Goal: Information Seeking & Learning: Learn about a topic

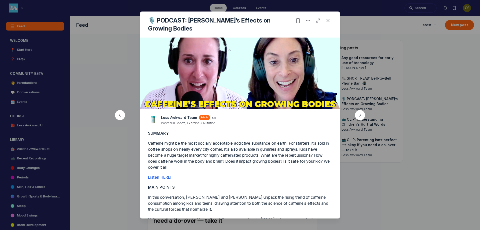
click at [21, 168] on div at bounding box center [240, 115] width 480 height 230
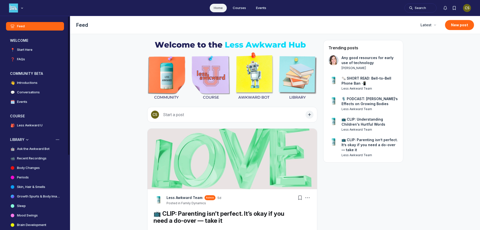
click at [32, 166] on h4 "Body Changes" at bounding box center [28, 167] width 23 height 5
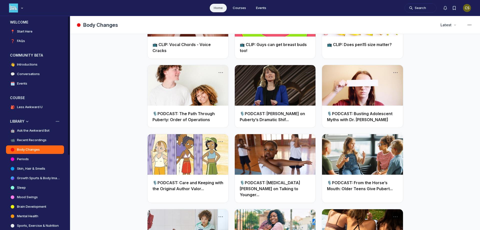
scroll to position [50, 0]
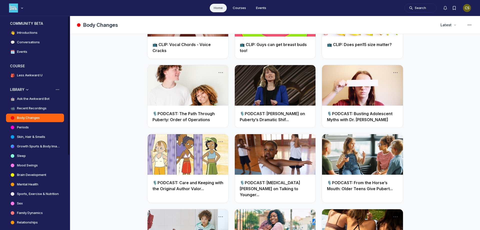
click at [22, 146] on h4 "Growth Spurts & Body Image" at bounding box center [38, 146] width 43 height 5
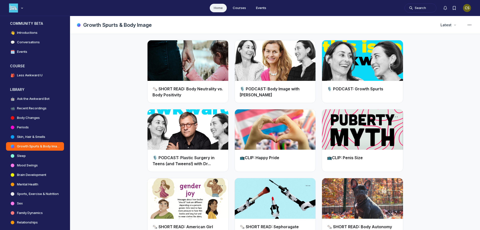
click at [161, 91] on h2 "🗞️ SHORT READ: Body Neutrality vs. Body Positivity" at bounding box center [188, 92] width 71 height 12
click at [171, 78] on link "Main Content" at bounding box center [188, 60] width 81 height 41
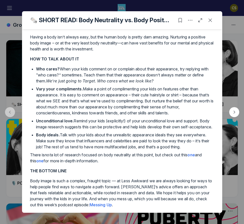
scroll to position [171, 0]
click at [209, 19] on icon "Close post" at bounding box center [210, 20] width 5 height 5
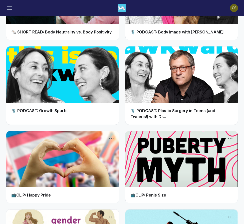
scroll to position [100, 0]
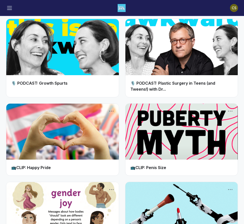
click at [172, 67] on link "Main Content" at bounding box center [181, 47] width 113 height 56
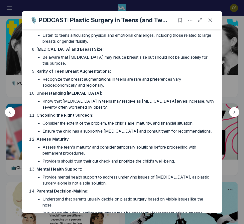
scroll to position [411, 0]
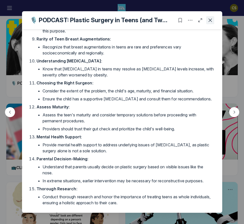
click at [210, 20] on icon "Close post" at bounding box center [210, 20] width 5 height 5
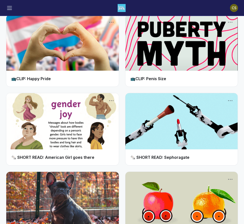
scroll to position [225, 0]
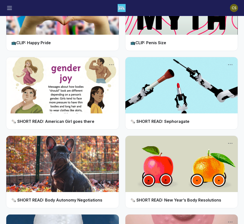
click at [179, 98] on link "Main Content" at bounding box center [181, 85] width 113 height 56
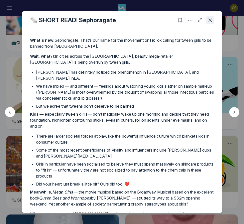
click at [210, 19] on icon "Close post" at bounding box center [210, 20] width 5 height 5
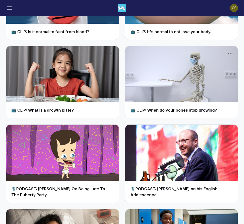
scroll to position [475, 0]
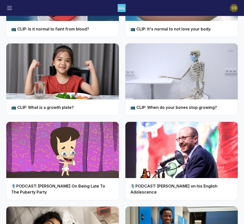
click at [96, 77] on link "Main Content" at bounding box center [62, 72] width 113 height 56
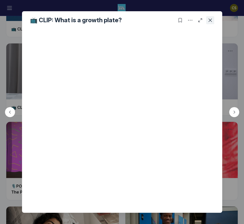
click at [210, 19] on icon "Close post" at bounding box center [210, 20] width 5 height 5
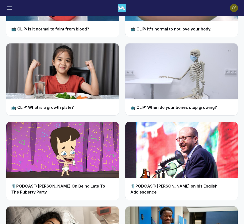
click at [201, 77] on link "Main Content" at bounding box center [181, 72] width 113 height 56
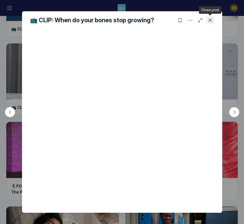
click at [211, 19] on icon "Close post" at bounding box center [210, 20] width 5 height 5
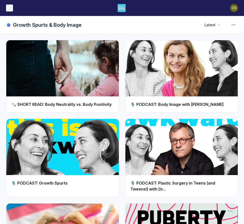
click at [11, 8] on icon "Toggle menu" at bounding box center [9, 8] width 5 height 5
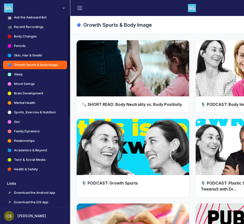
scroll to position [173, 0]
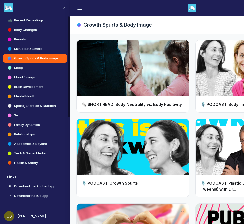
click at [34, 123] on h4 "Family Dynamics" at bounding box center [27, 125] width 26 height 5
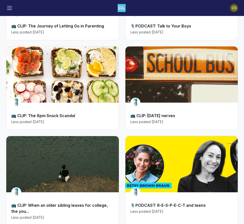
scroll to position [400, 0]
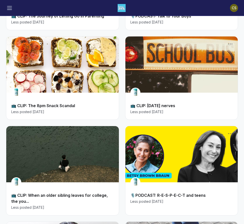
click at [73, 75] on link "Main Content" at bounding box center [62, 65] width 113 height 56
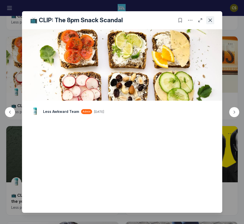
click at [210, 20] on use "Close post" at bounding box center [210, 21] width 4 height 4
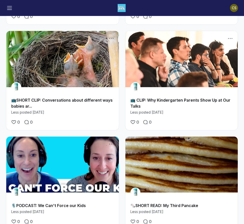
scroll to position [2525, 0]
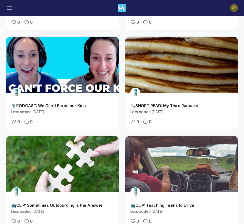
click at [196, 65] on link "Main Content" at bounding box center [181, 65] width 113 height 56
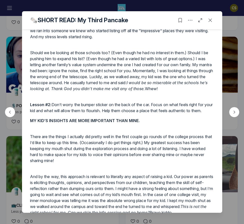
scroll to position [647, 0]
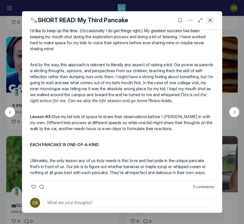
click at [211, 21] on icon "Close post" at bounding box center [210, 20] width 5 height 5
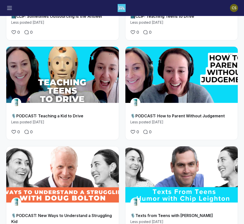
scroll to position [2800, 0]
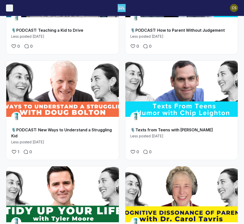
click at [11, 7] on icon "Toggle menu" at bounding box center [9, 8] width 5 height 5
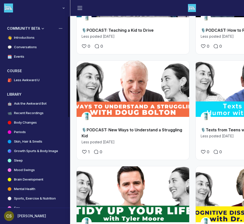
scroll to position [0, 0]
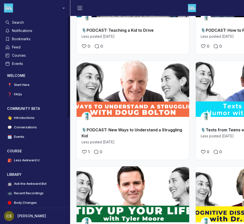
click at [15, 21] on h3 "Search" at bounding box center [38, 22] width 53 height 5
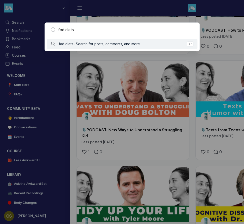
type input "fad diets"
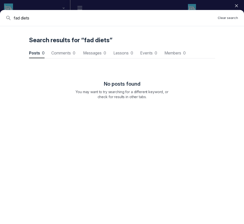
scroll to position [677, 1480]
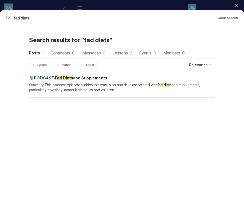
click at [65, 76] on mark "Diets" at bounding box center [68, 78] width 10 height 5
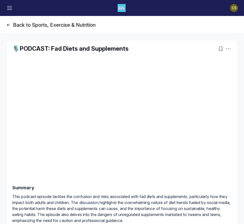
click at [9, 24] on icon "Page Header" at bounding box center [8, 25] width 5 height 5
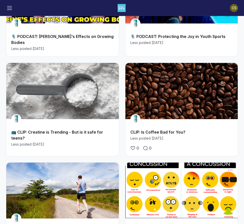
scroll to position [100, 0]
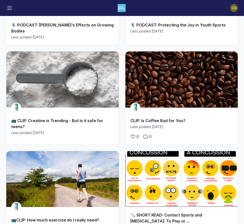
click at [167, 97] on link "Main Content" at bounding box center [181, 80] width 113 height 56
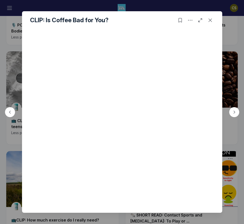
scroll to position [168, 0]
click at [210, 19] on icon "Close post" at bounding box center [210, 20] width 5 height 5
